Goal: Task Accomplishment & Management: Complete application form

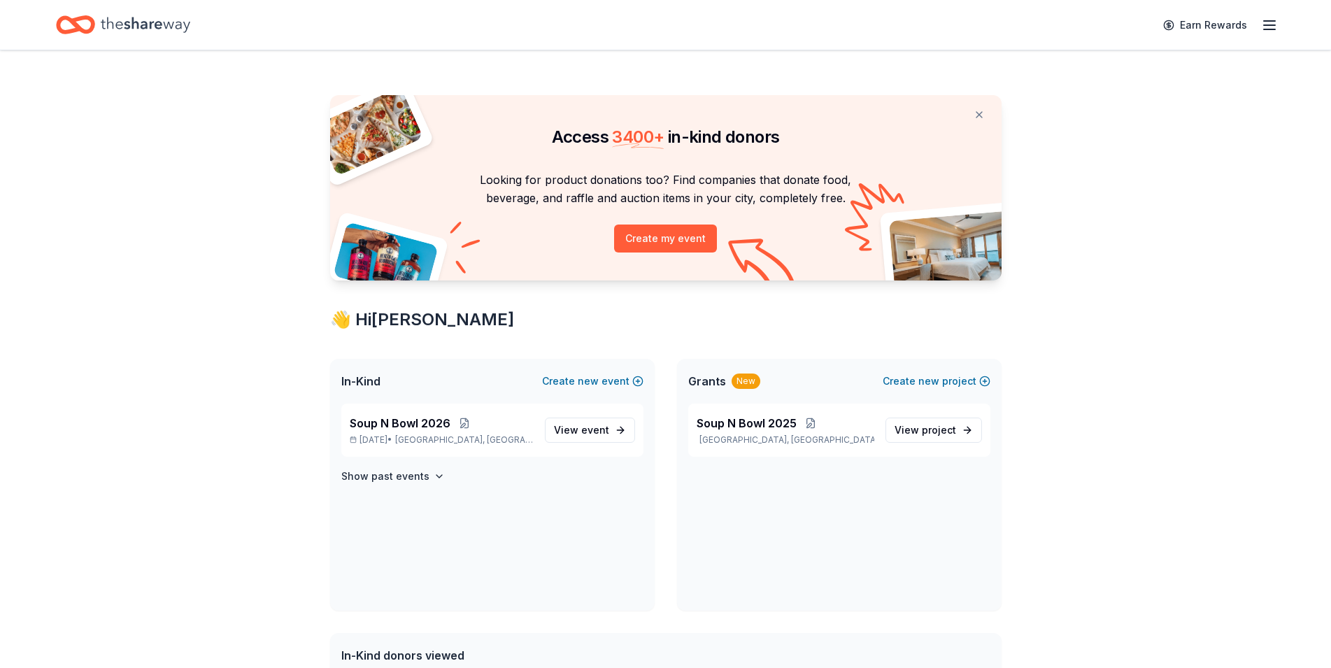
click at [1268, 28] on icon "button" at bounding box center [1269, 25] width 17 height 17
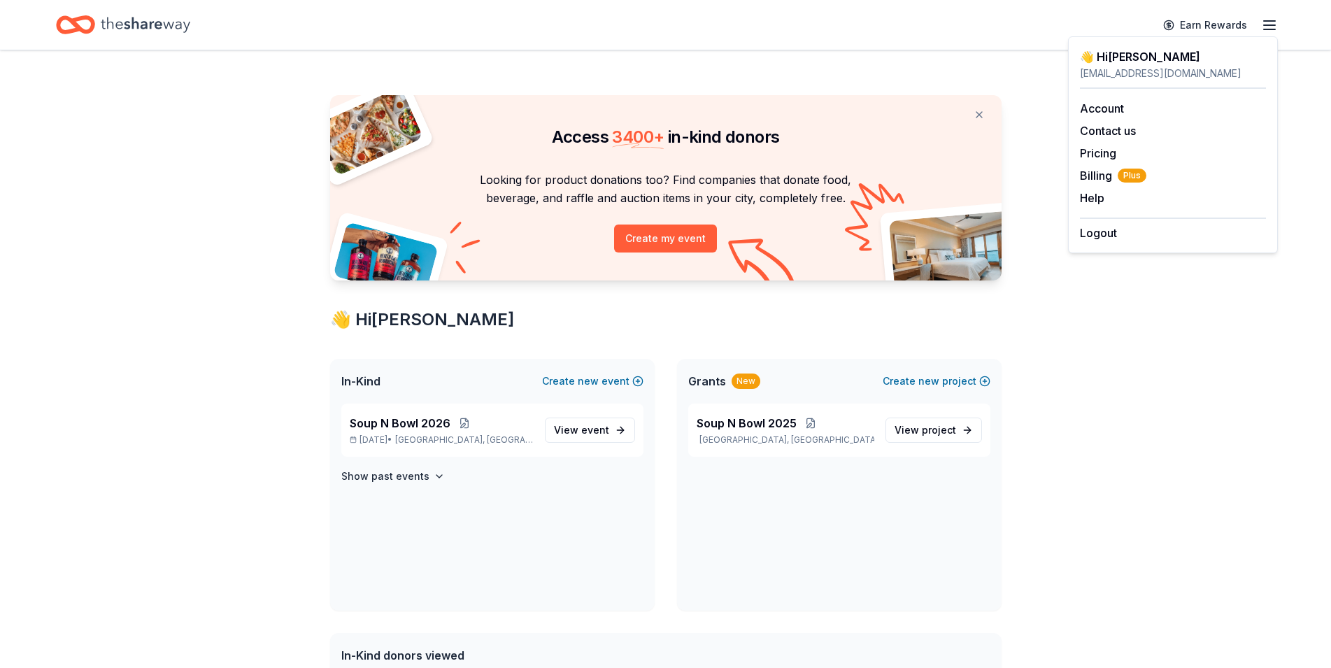
click at [1207, 370] on div "Access 3400 + in-kind donors Looking for product donations too? Find companies …" at bounding box center [665, 630] width 1331 height 1161
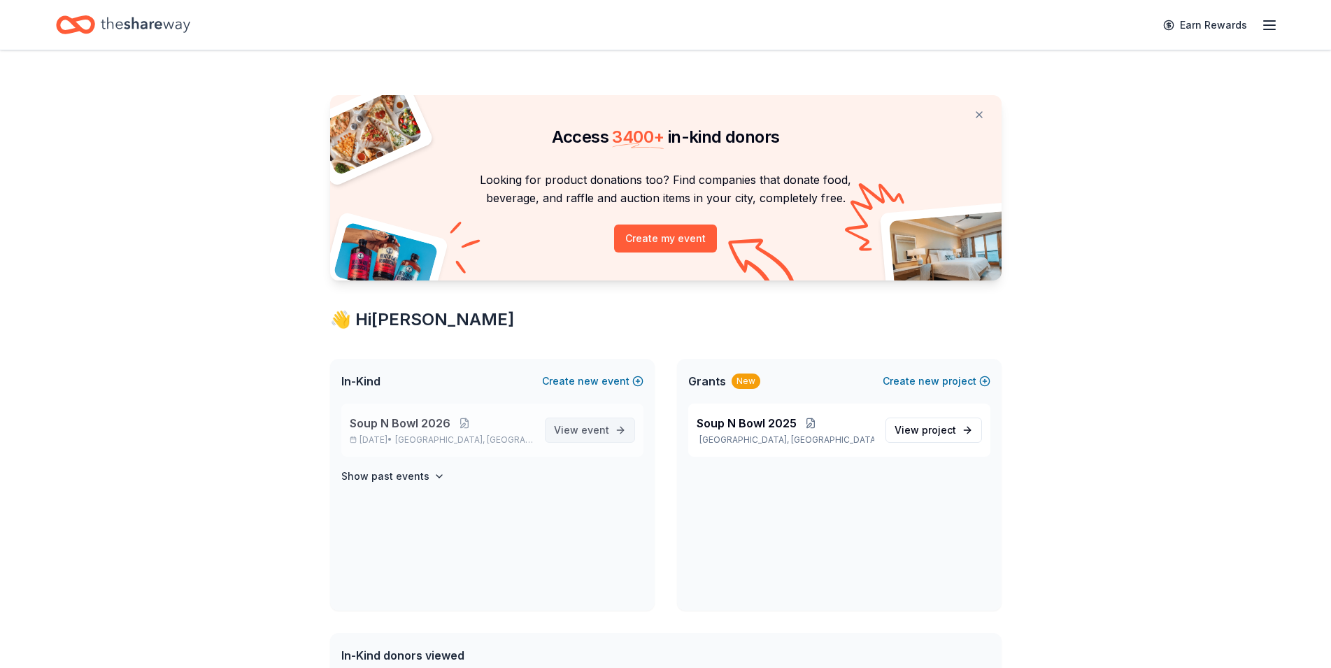
click at [581, 431] on span "View event" at bounding box center [581, 430] width 55 height 17
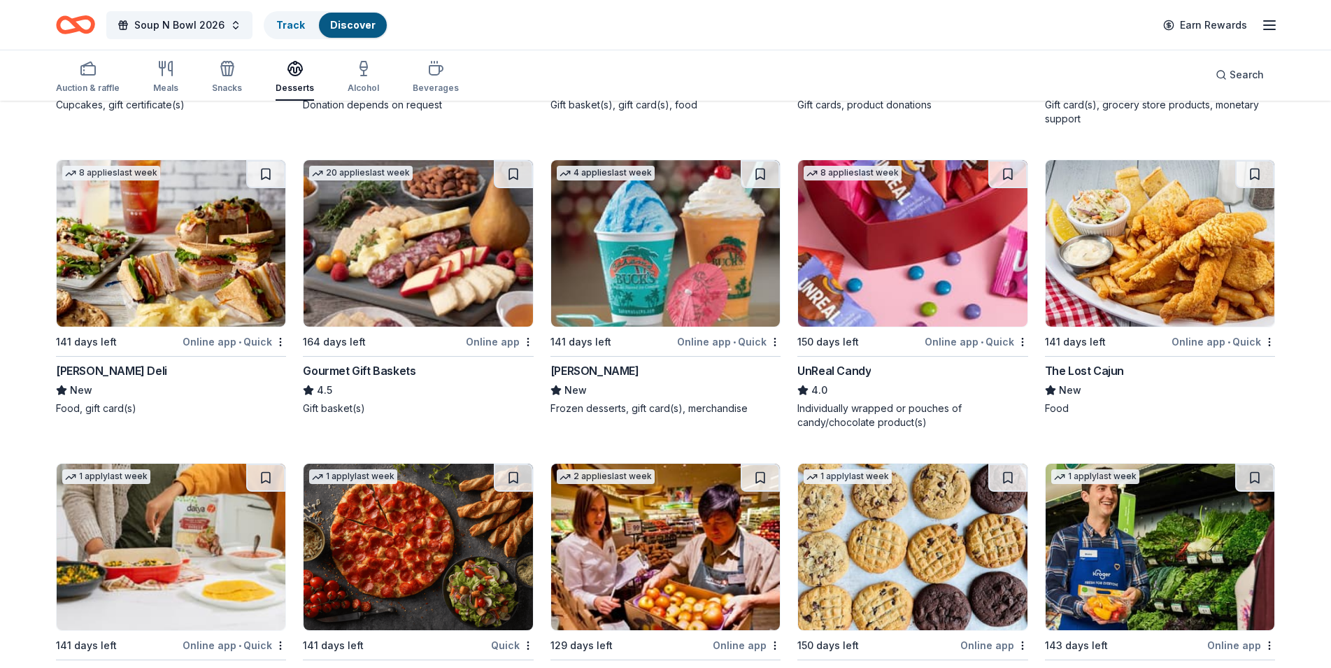
scroll to position [395, 0]
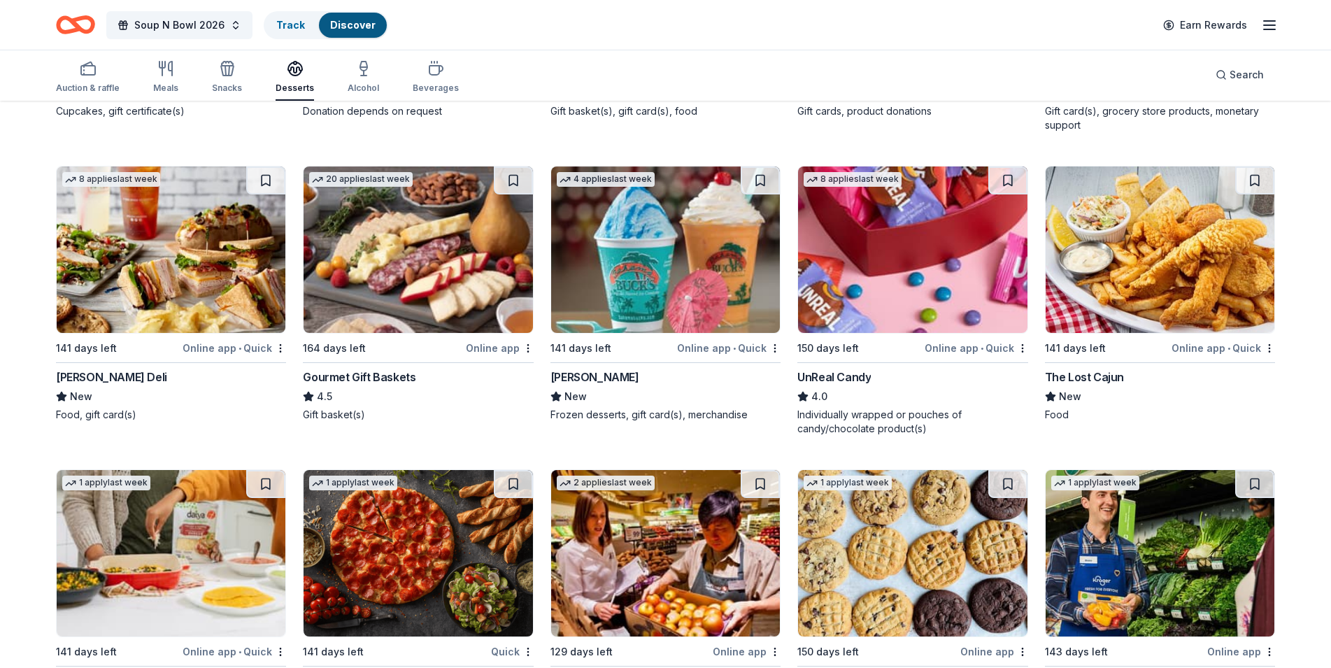
click at [199, 277] on img at bounding box center [171, 249] width 229 height 166
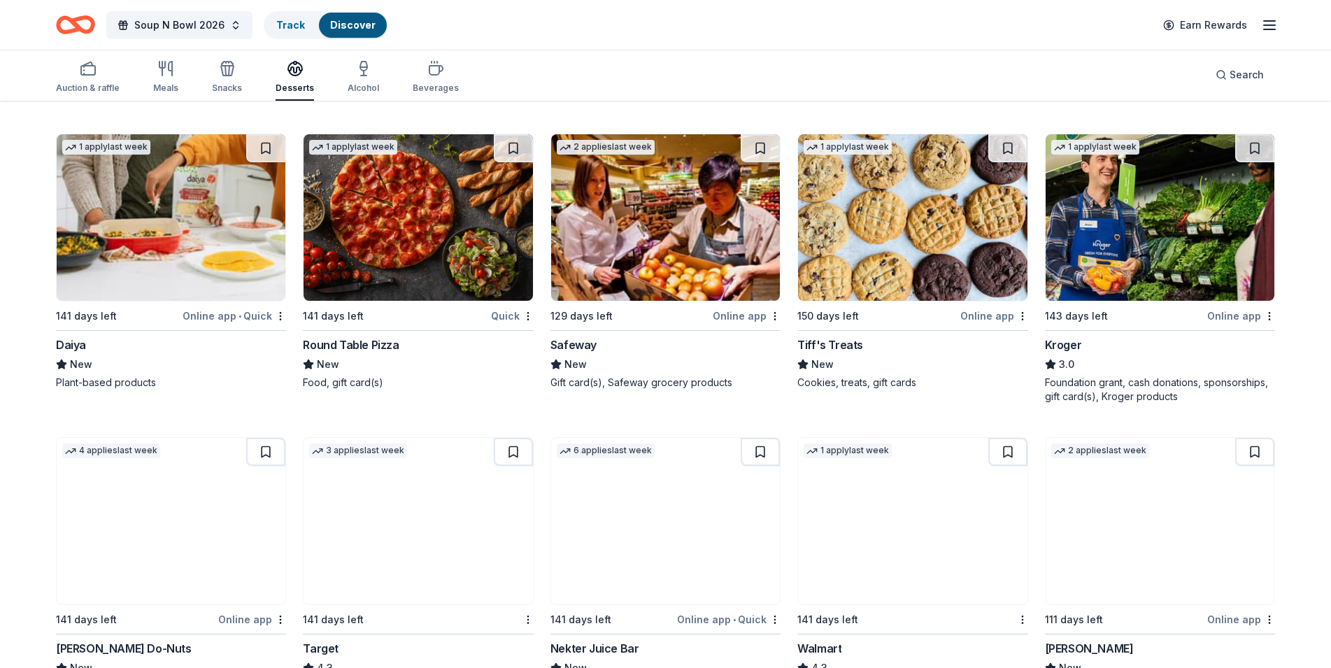
scroll to position [732, 0]
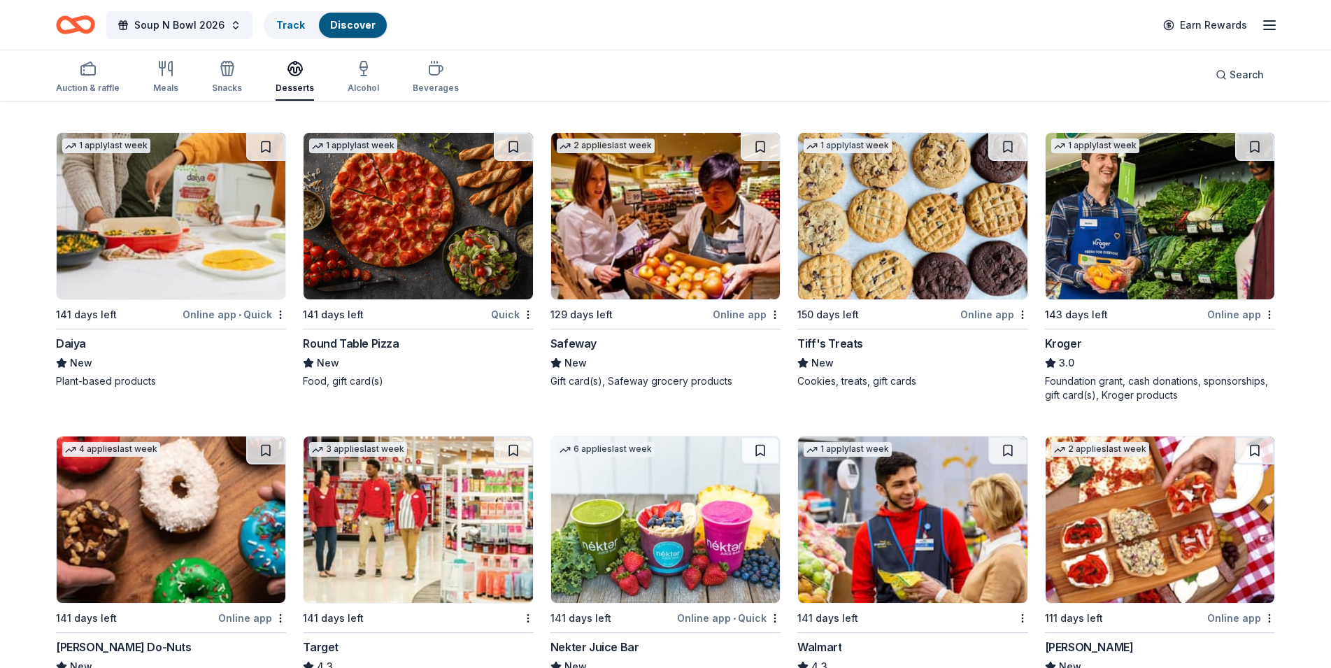
click at [924, 231] on img at bounding box center [912, 216] width 229 height 166
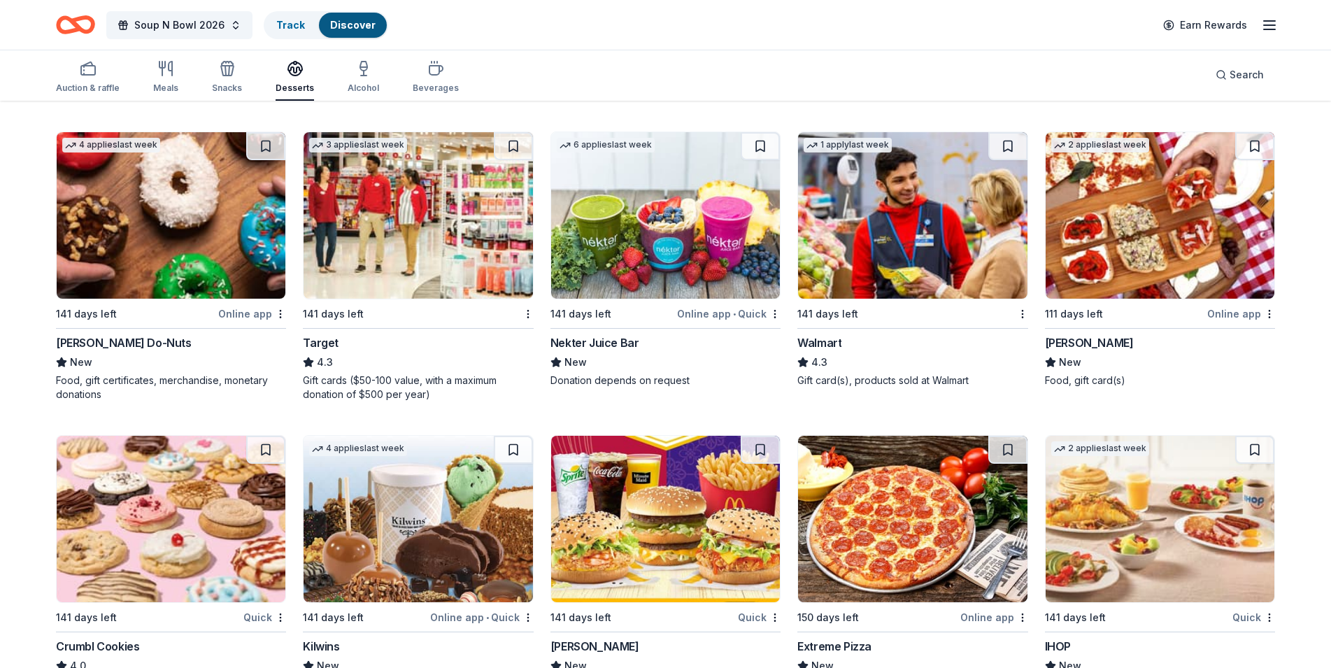
scroll to position [1043, 0]
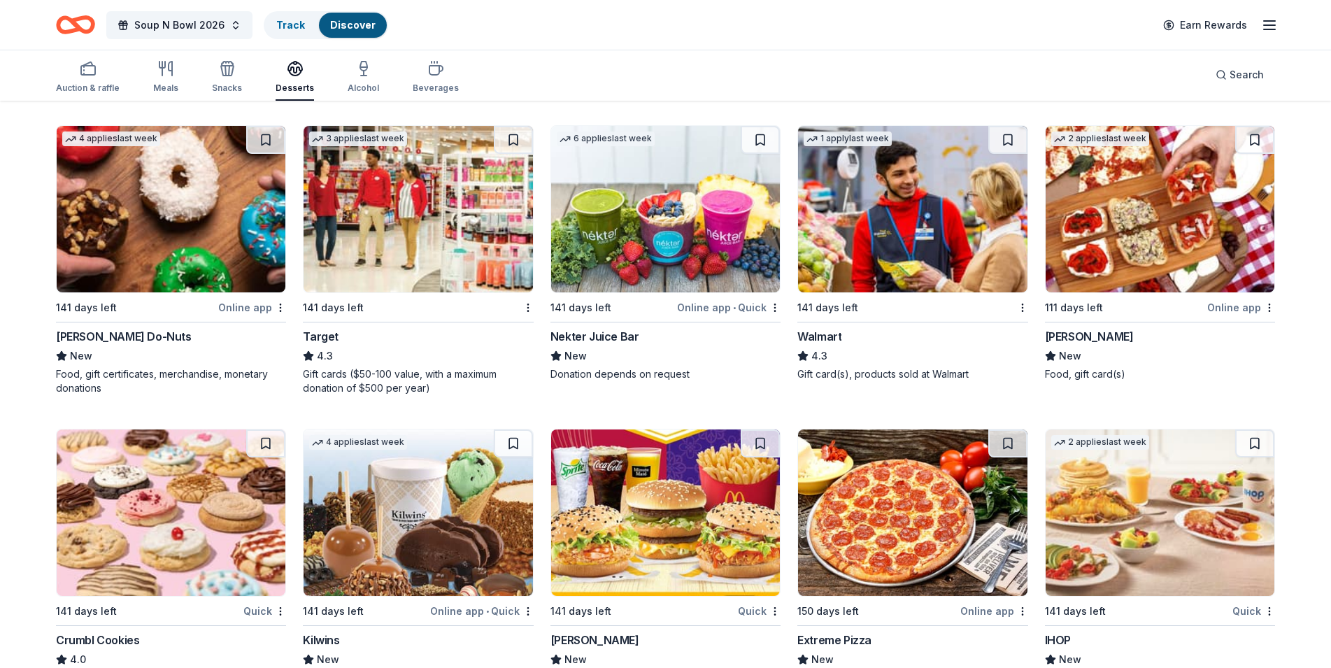
click at [171, 224] on img at bounding box center [171, 209] width 229 height 166
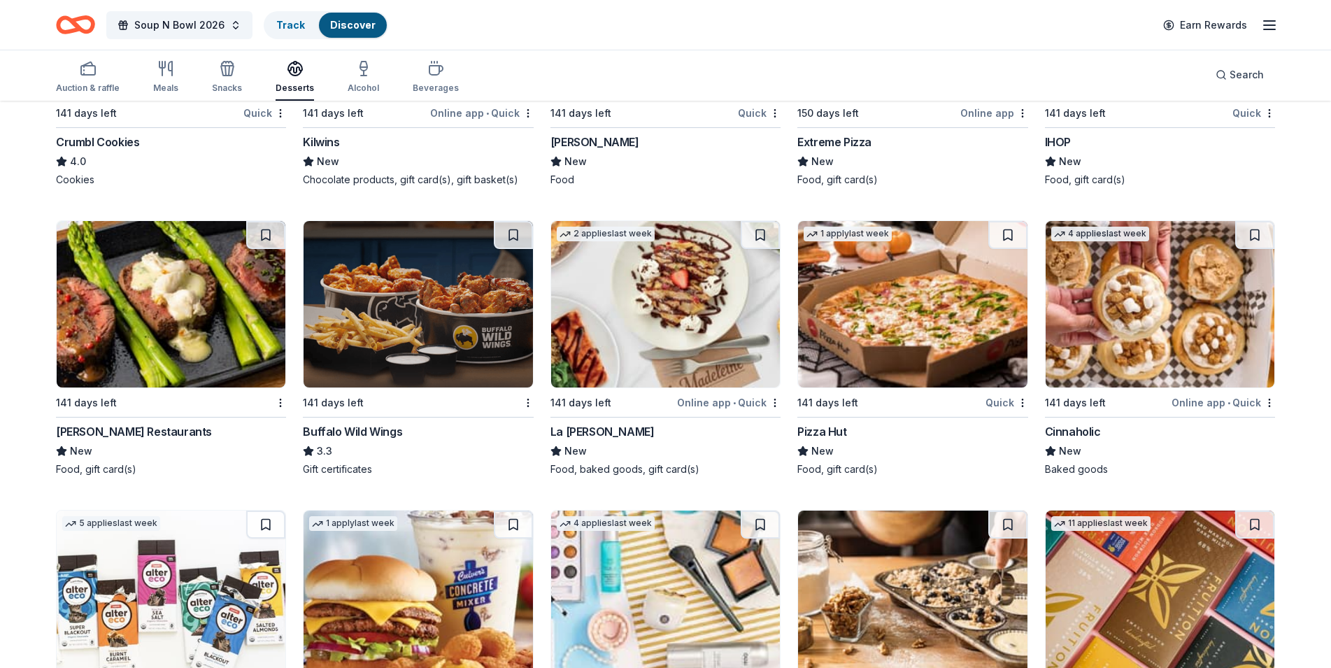
scroll to position [1616, 0]
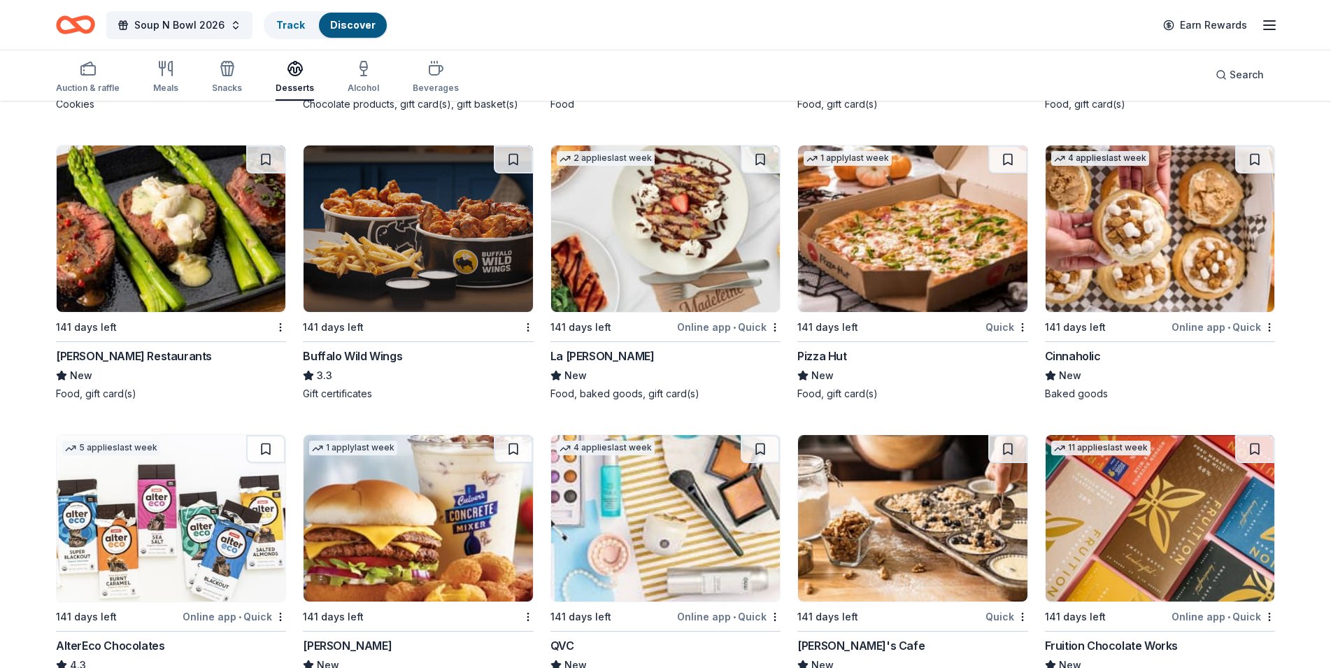
click at [931, 237] on img at bounding box center [912, 228] width 229 height 166
click at [1161, 241] on img at bounding box center [1159, 228] width 229 height 166
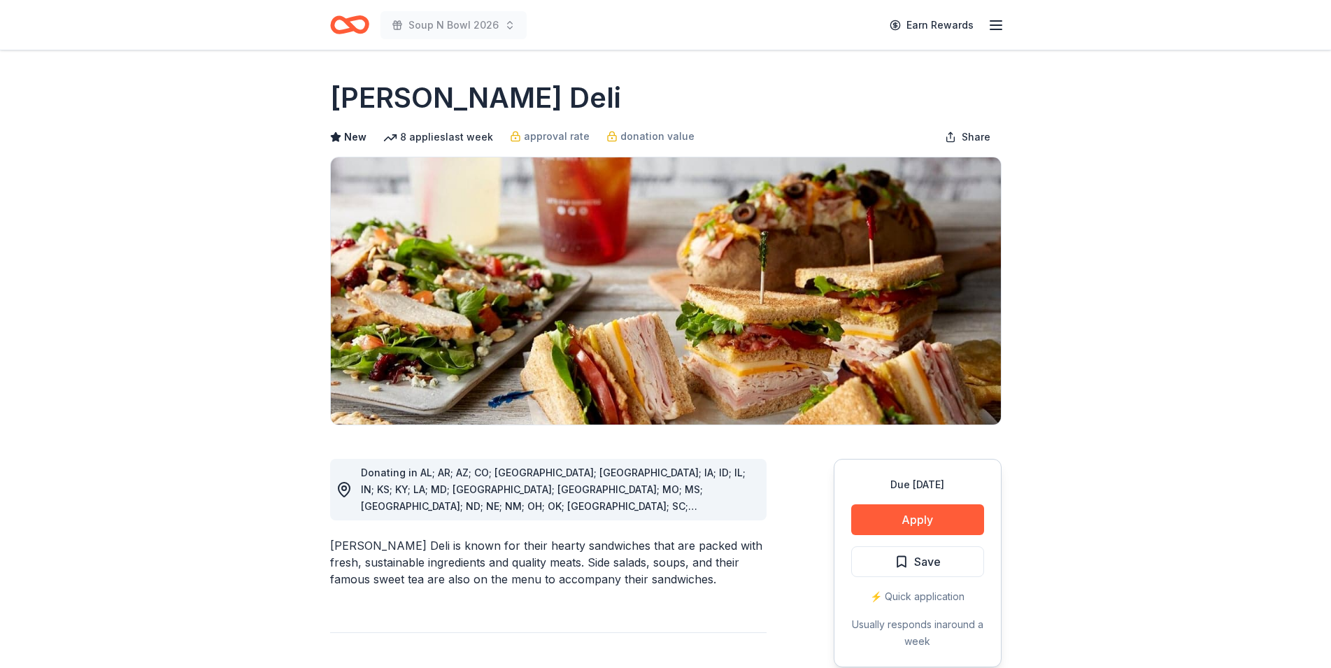
click at [883, 517] on button "Apply" at bounding box center [917, 519] width 133 height 31
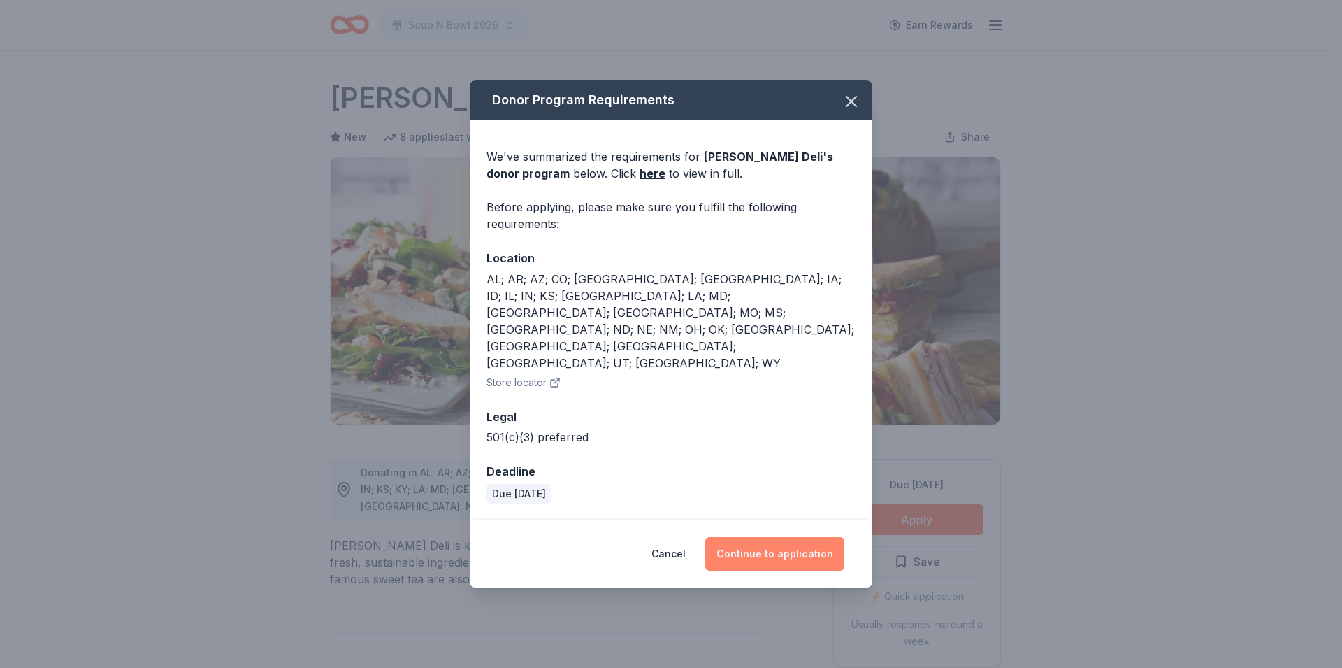
click at [771, 537] on button "Continue to application" at bounding box center [774, 554] width 139 height 34
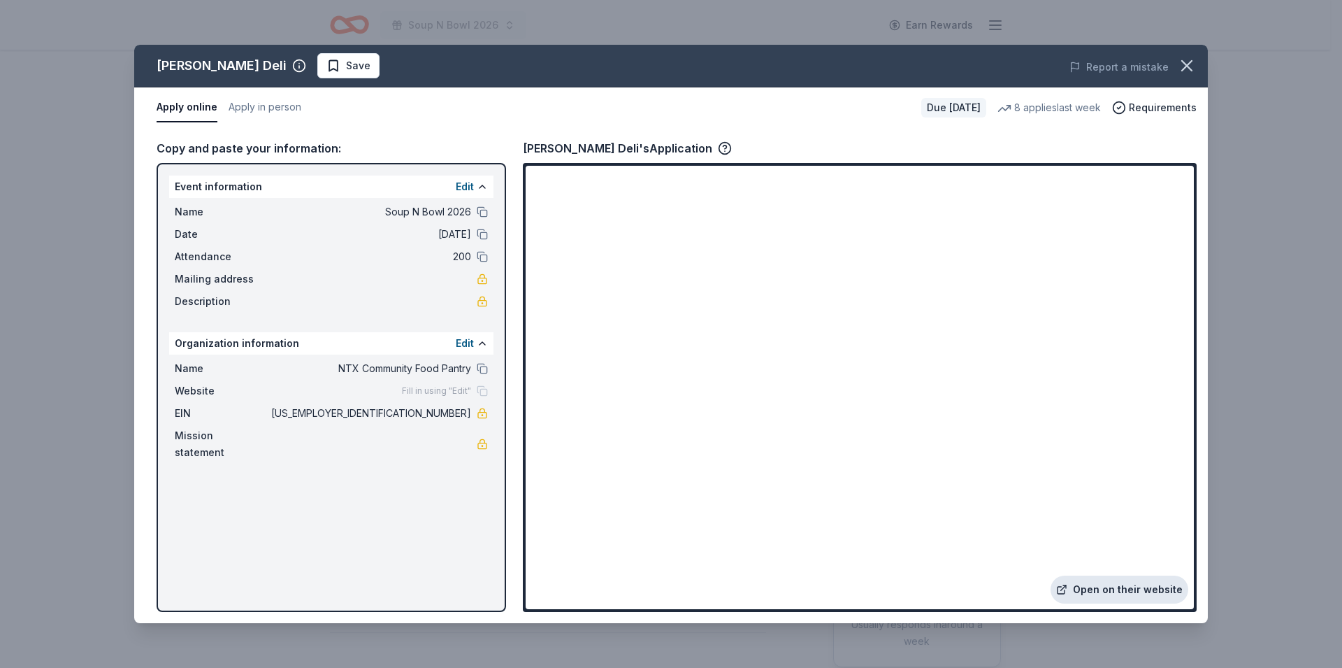
click at [1140, 594] on link "Open on their website" at bounding box center [1120, 589] width 138 height 28
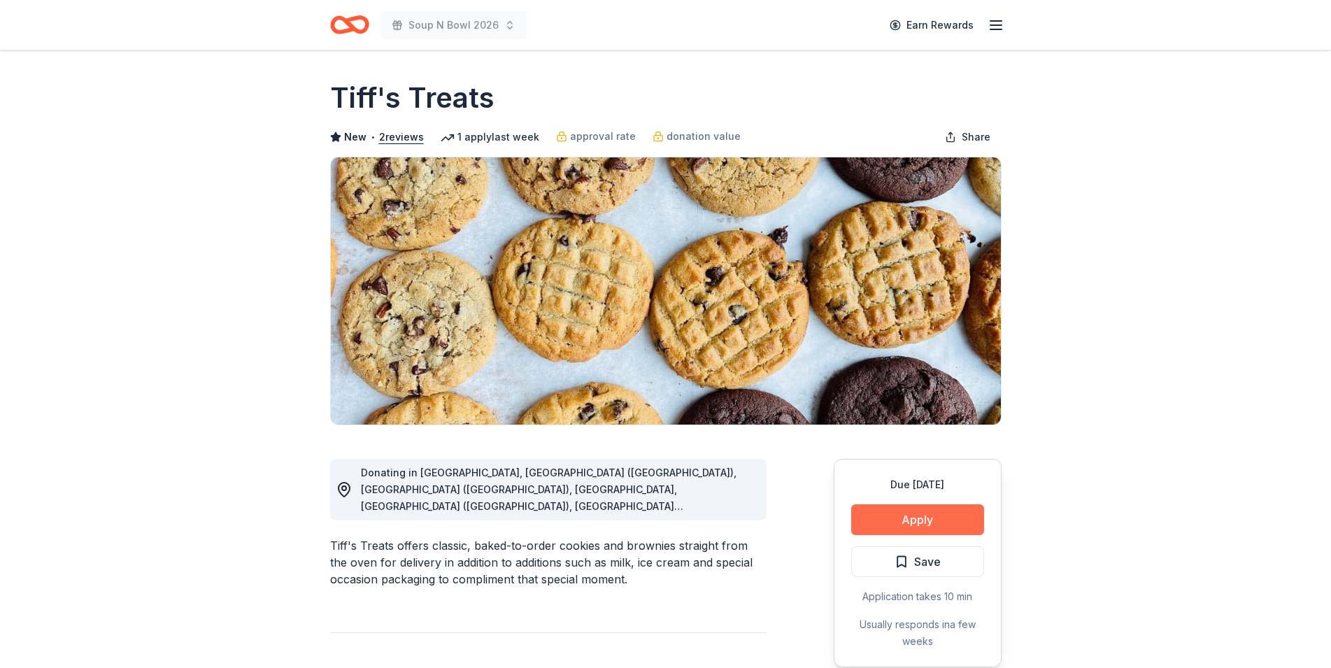
click at [928, 518] on button "Apply" at bounding box center [917, 519] width 133 height 31
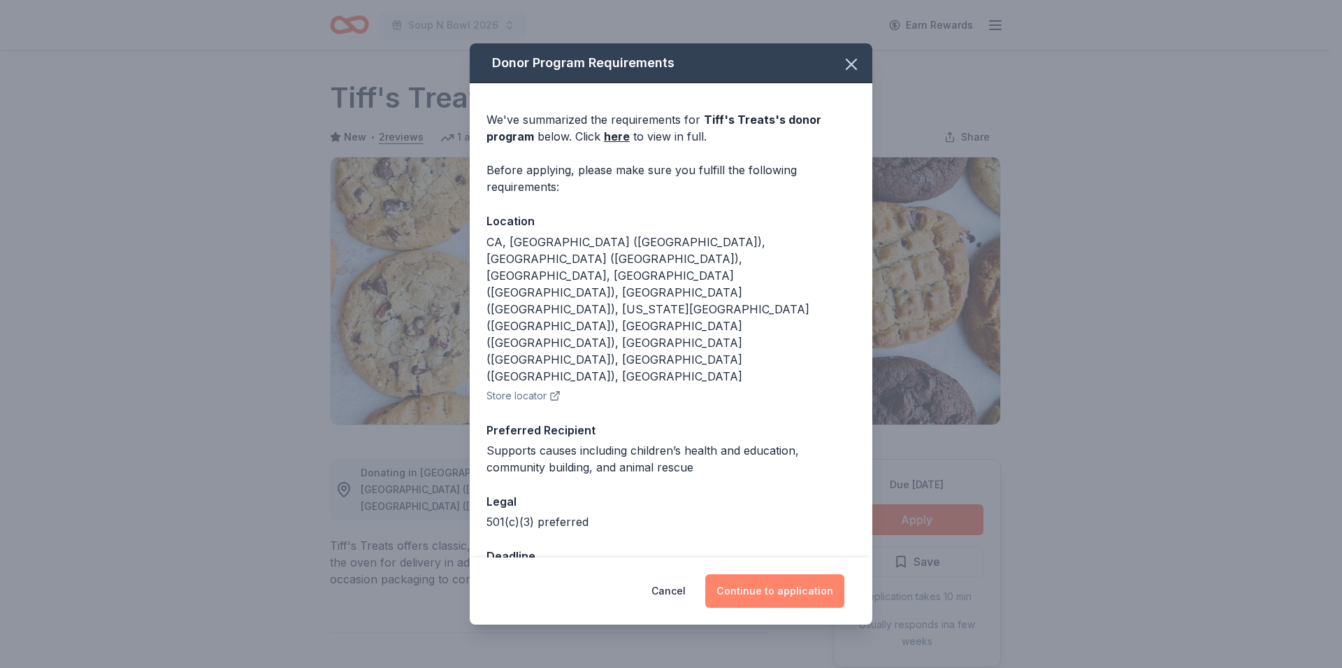
click at [796, 574] on button "Continue to application" at bounding box center [774, 591] width 139 height 34
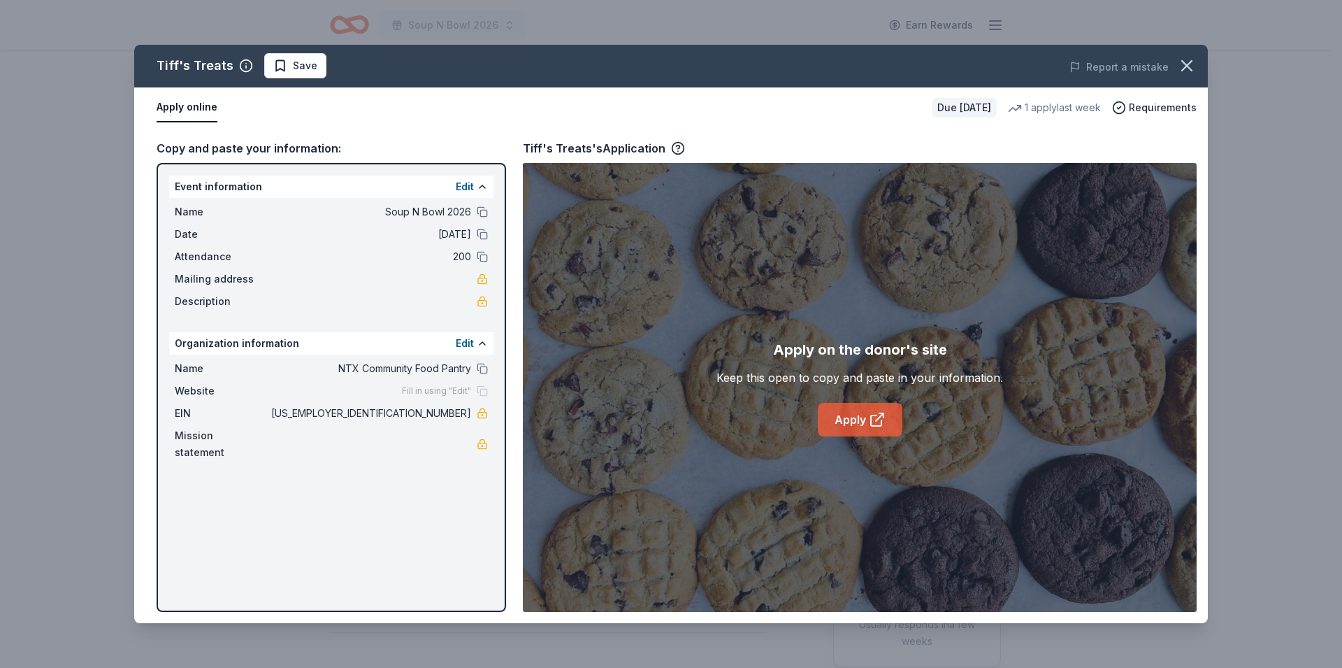
click at [847, 429] on link "Apply" at bounding box center [860, 420] width 85 height 34
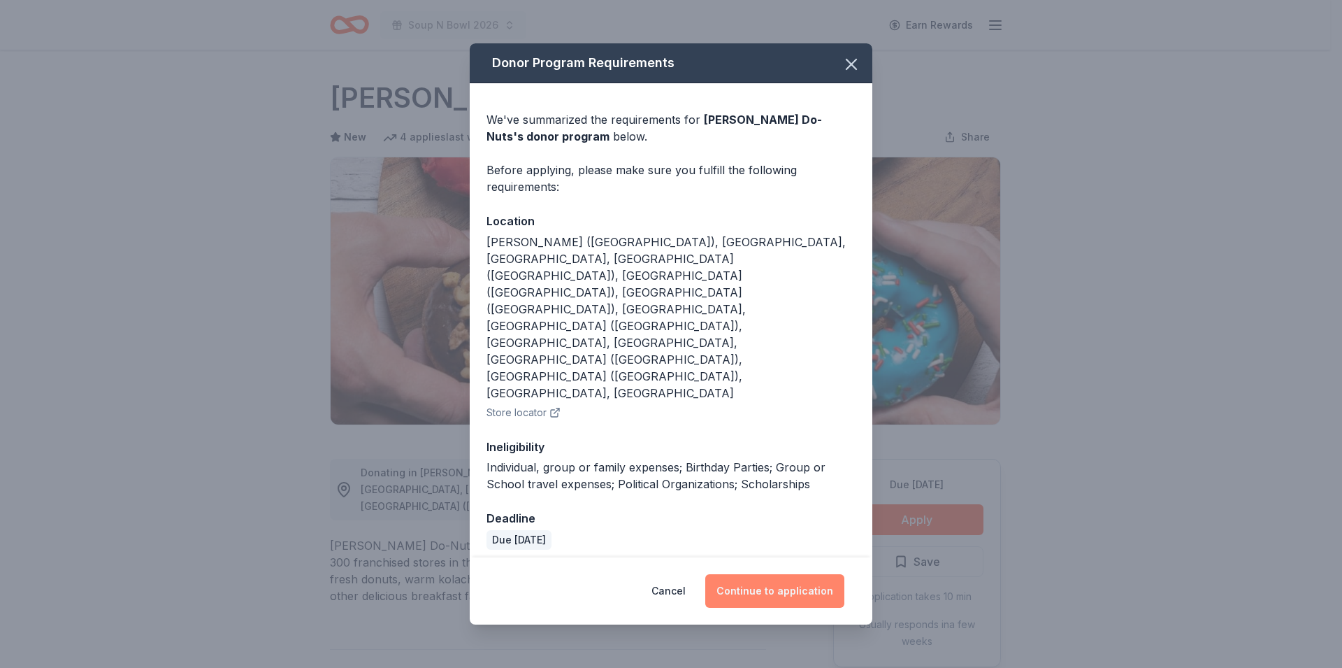
click at [808, 574] on button "Continue to application" at bounding box center [774, 591] width 139 height 34
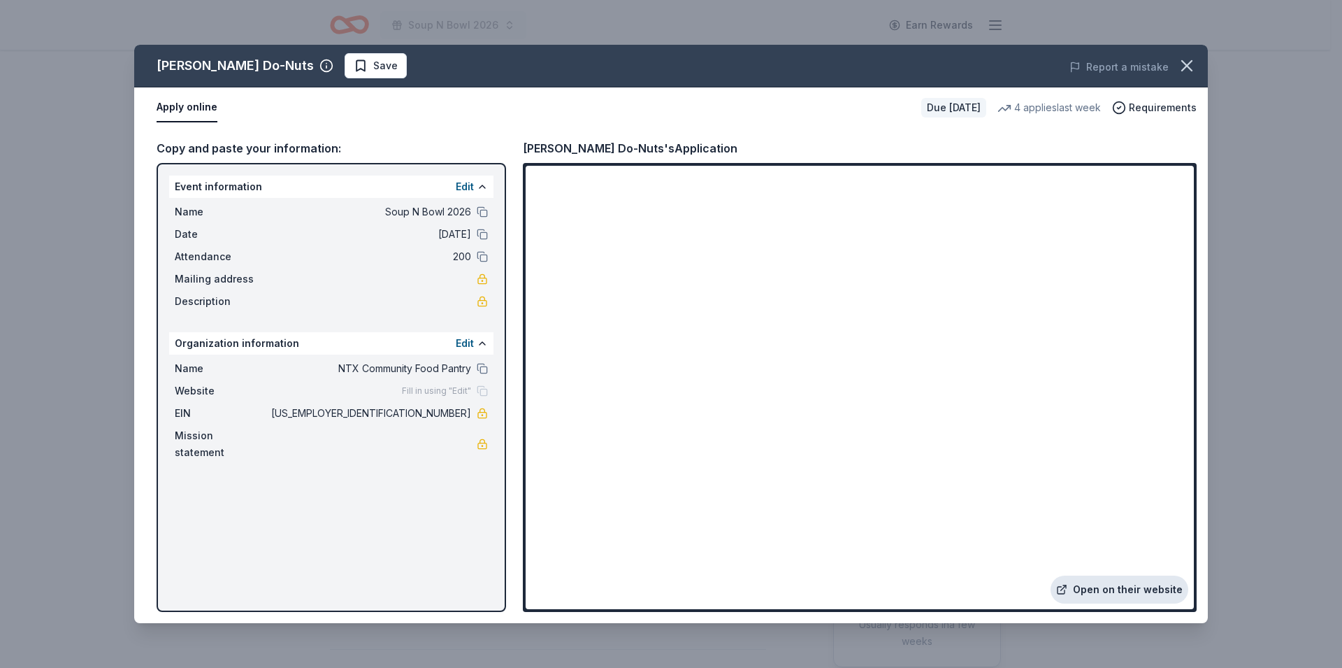
click at [1116, 589] on link "Open on their website" at bounding box center [1120, 589] width 138 height 28
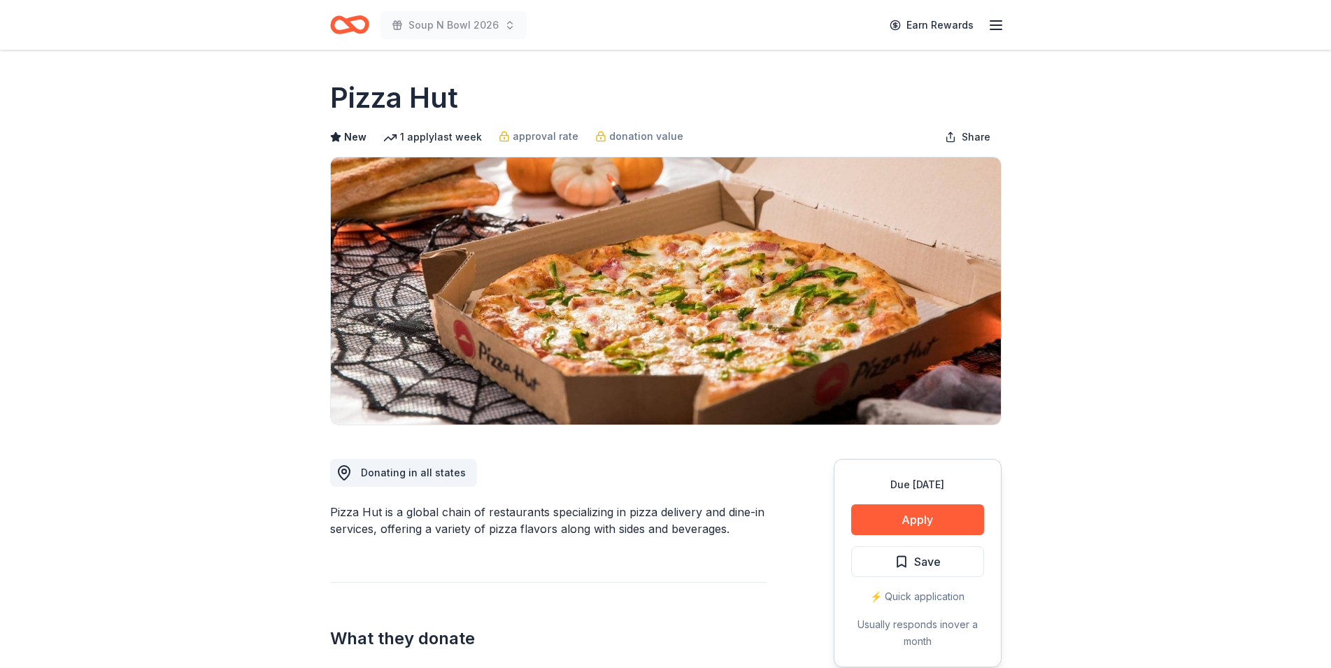
click at [924, 512] on button "Apply" at bounding box center [917, 519] width 133 height 31
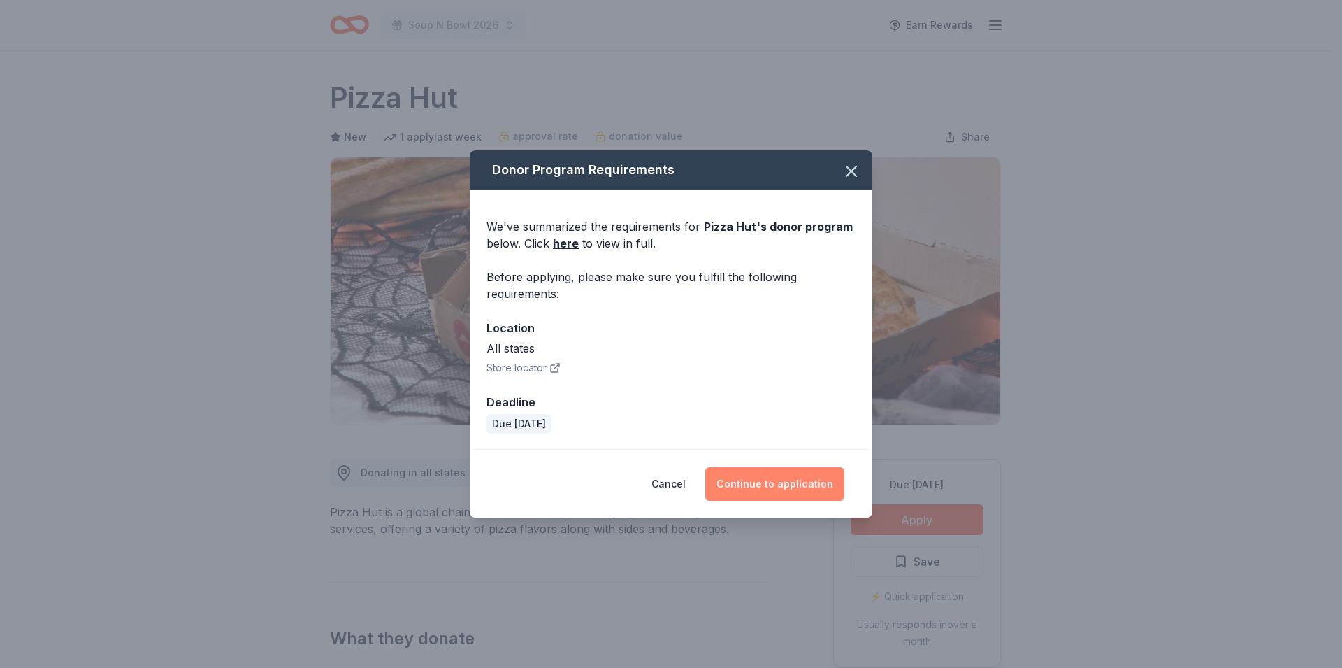
click at [791, 489] on button "Continue to application" at bounding box center [774, 484] width 139 height 34
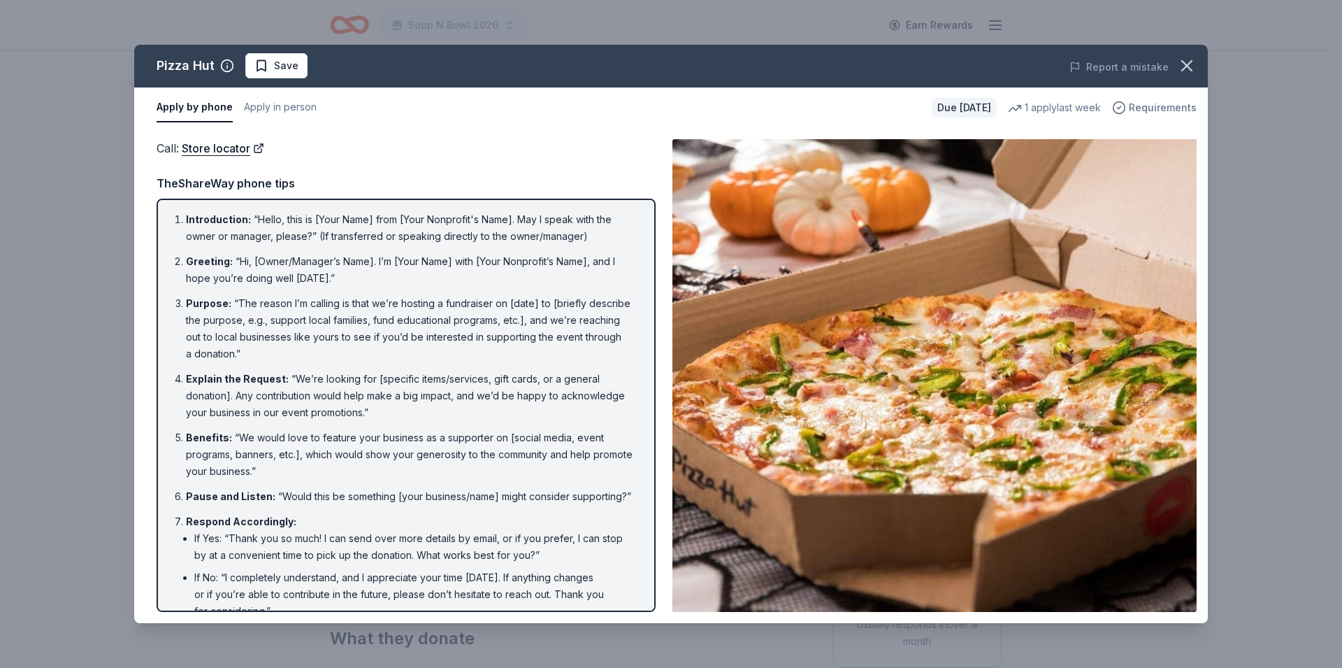
click at [1149, 107] on span "Requirements" at bounding box center [1163, 107] width 68 height 17
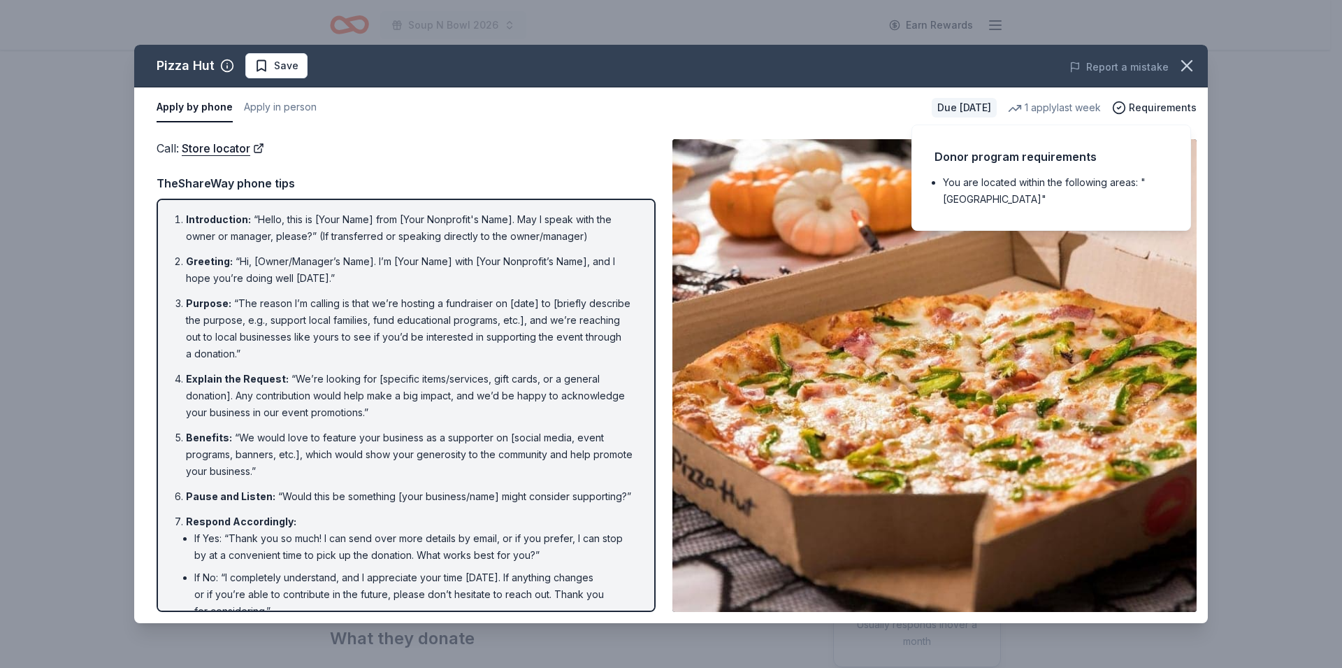
click at [1268, 158] on div "Pizza Hut Save Report a mistake Apply by phone Apply in person Due in 141 days …" at bounding box center [671, 334] width 1342 height 668
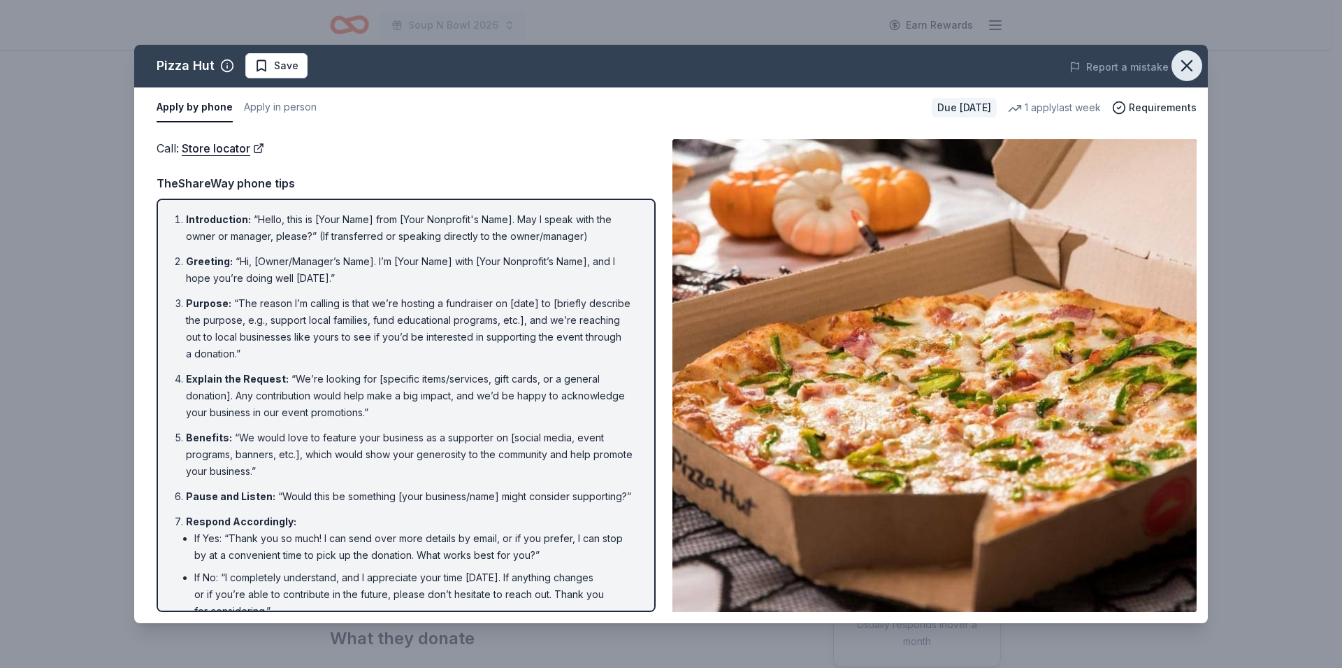
click at [1191, 59] on icon "button" at bounding box center [1187, 66] width 20 height 20
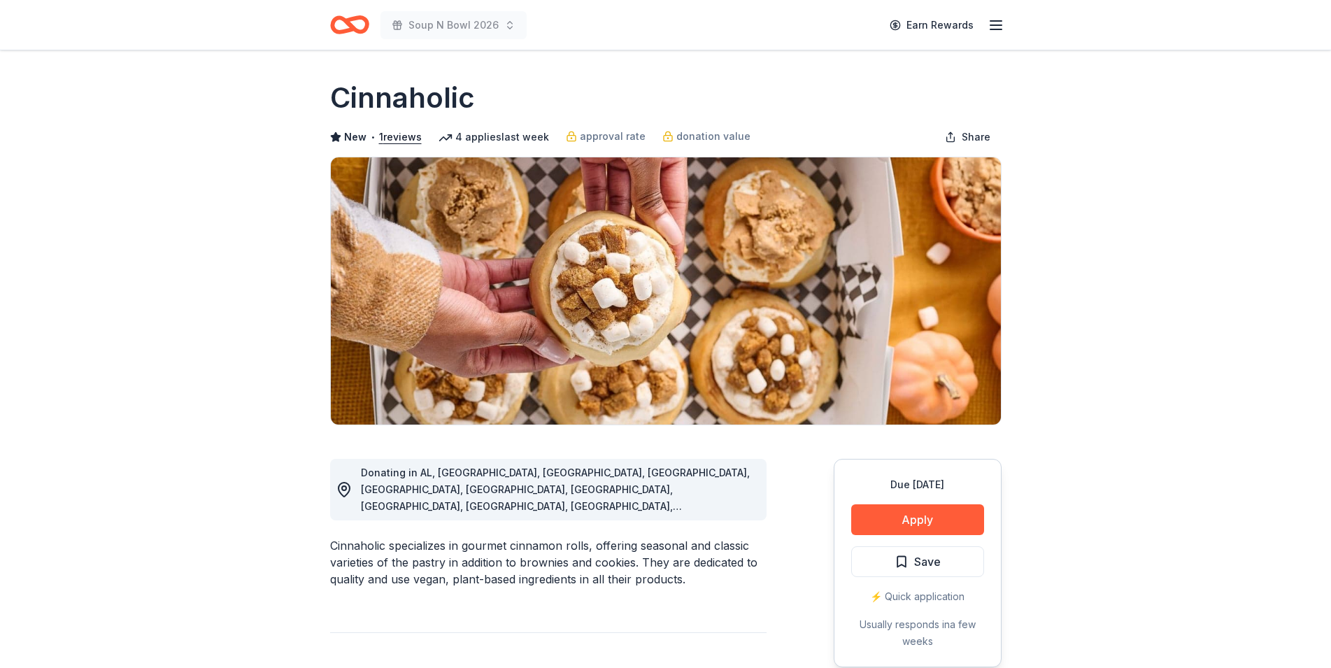
click at [908, 517] on button "Apply" at bounding box center [917, 519] width 133 height 31
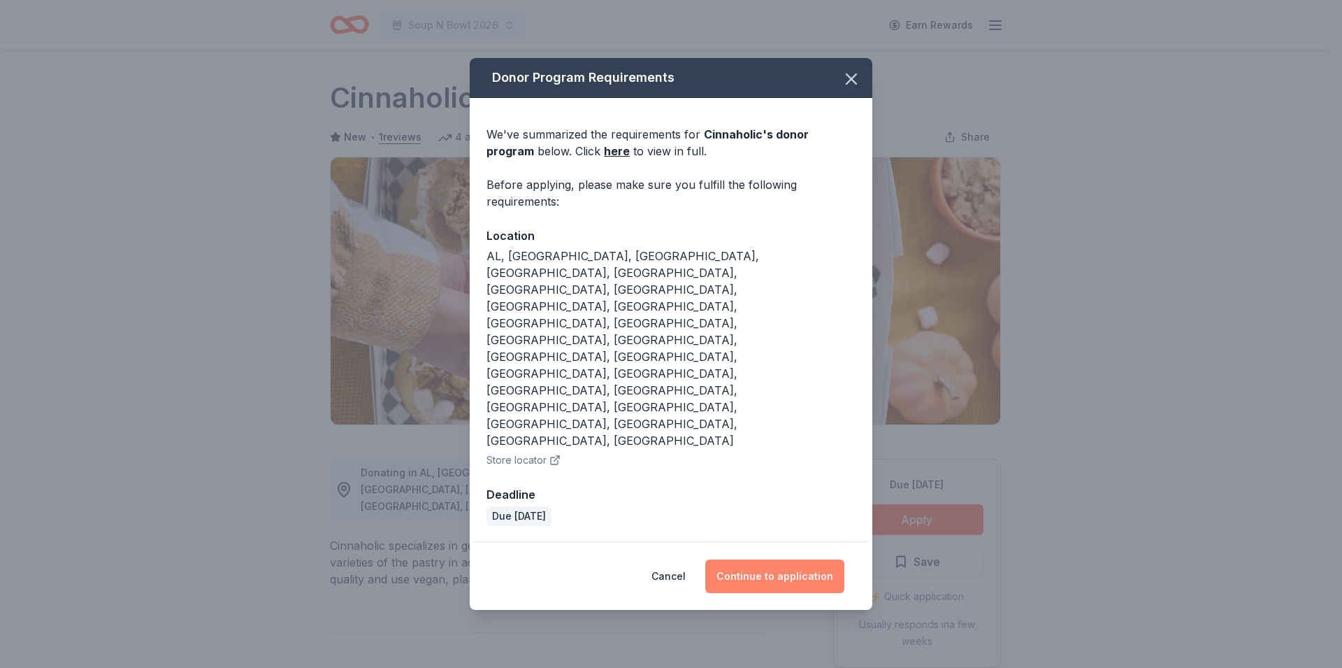
click at [766, 559] on button "Continue to application" at bounding box center [774, 576] width 139 height 34
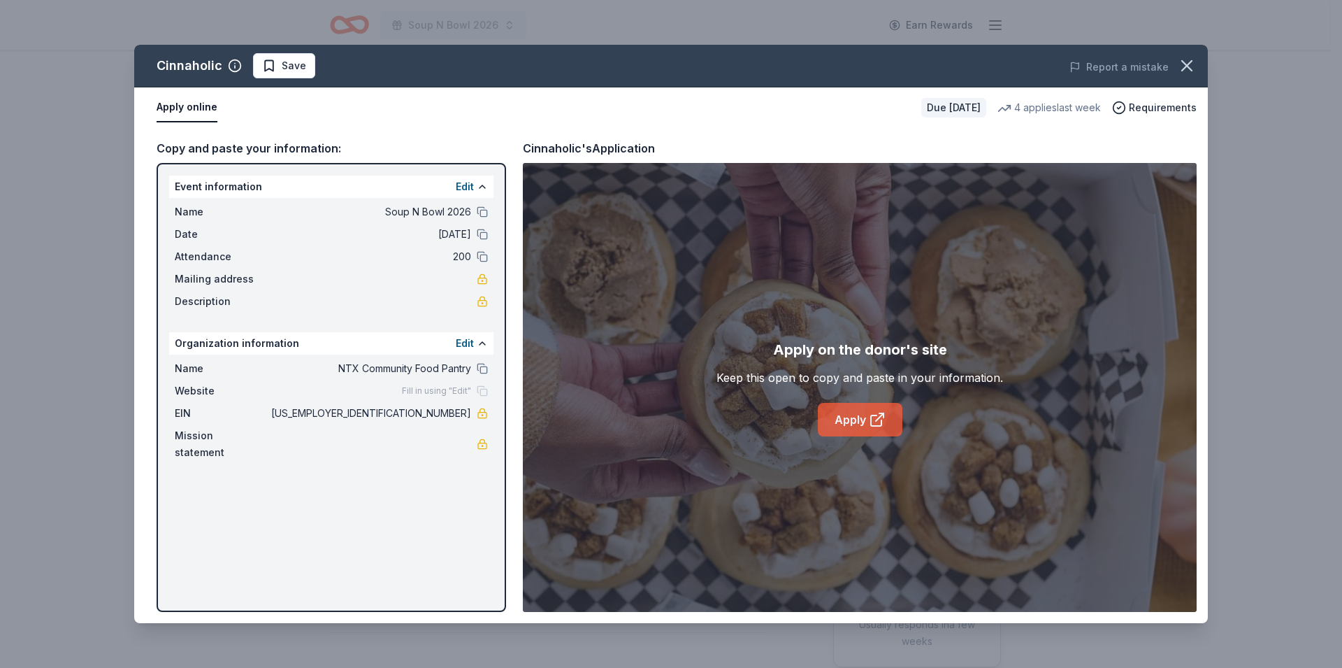
click at [854, 424] on link "Apply" at bounding box center [860, 420] width 85 height 34
